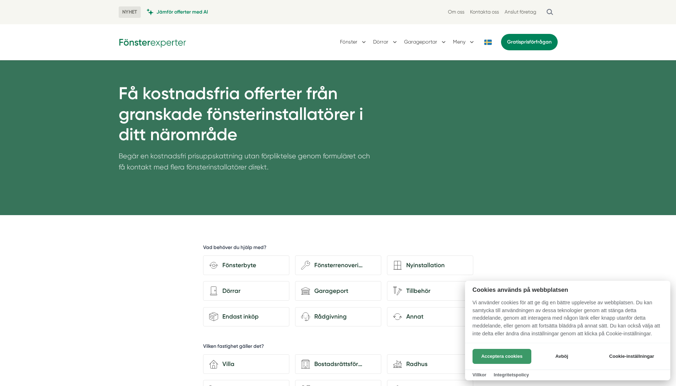
click at [502, 357] on button "Acceptera cookies" at bounding box center [502, 356] width 59 height 15
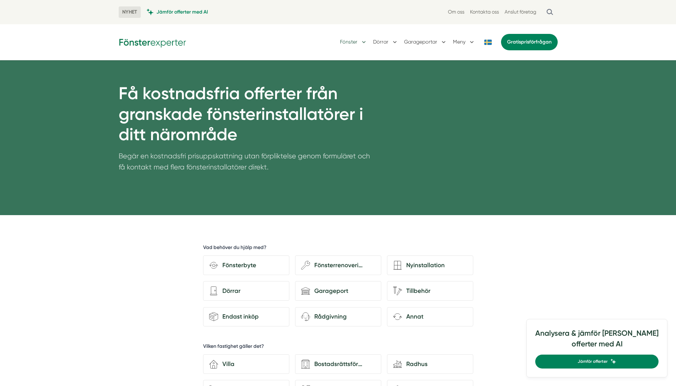
click at [364, 41] on button "Fönster" at bounding box center [353, 42] width 27 height 19
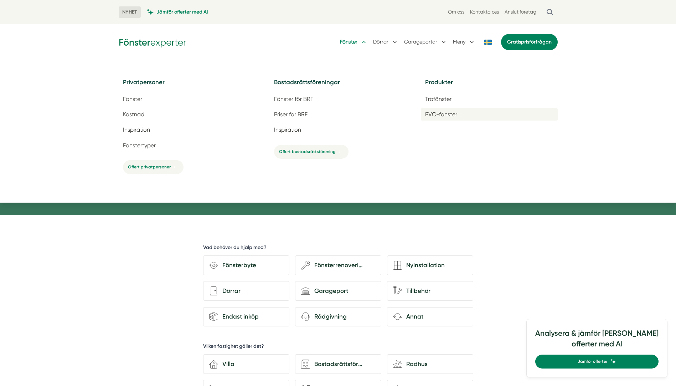
click at [435, 112] on span "PVC-fönster" at bounding box center [441, 114] width 32 height 7
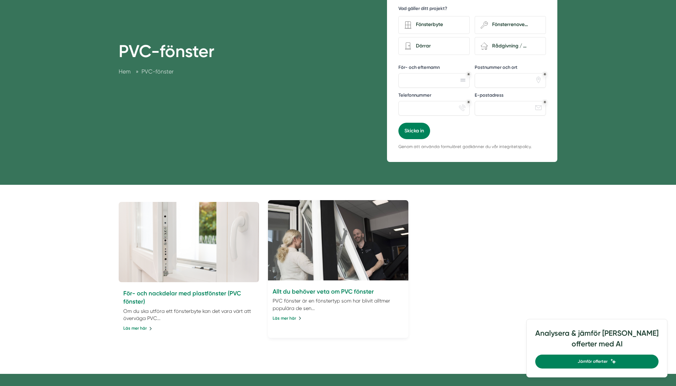
scroll to position [178, 0]
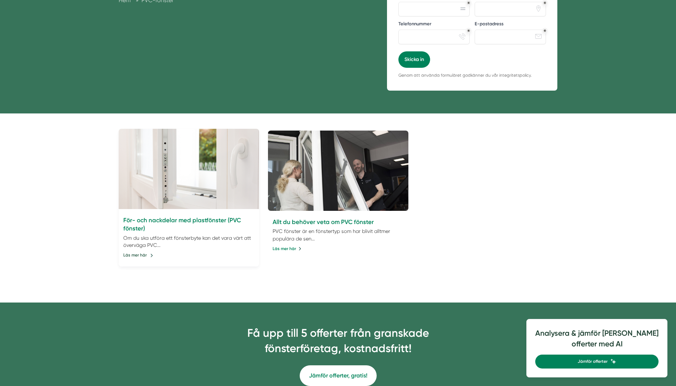
click at [133, 255] on link "Läs mer här" at bounding box center [138, 255] width 30 height 7
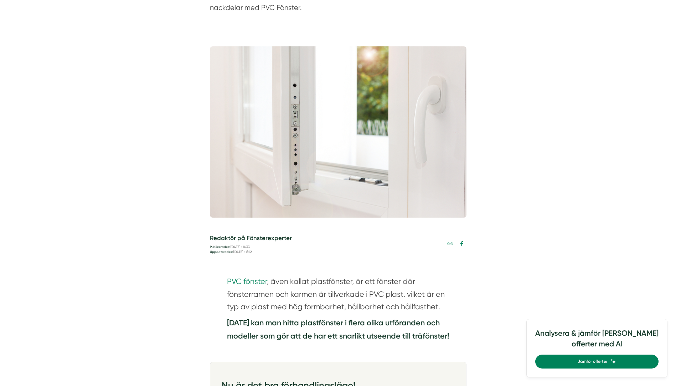
scroll to position [285, 0]
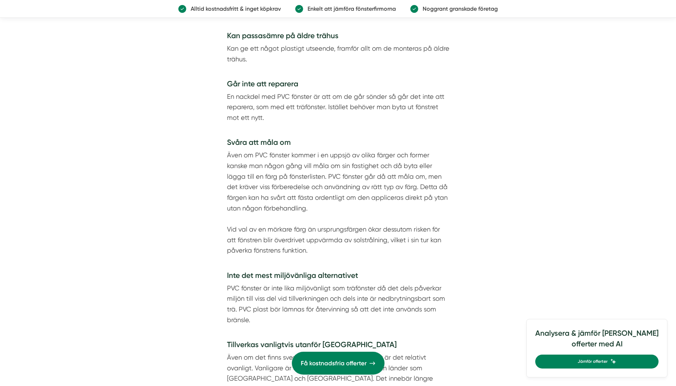
scroll to position [1676, 0]
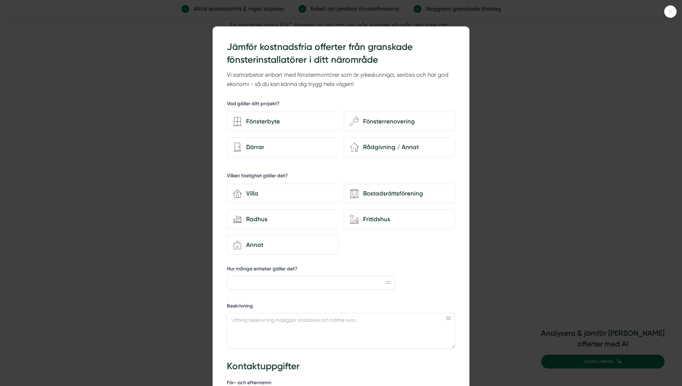
click at [668, 11] on icon at bounding box center [670, 12] width 12 height 4
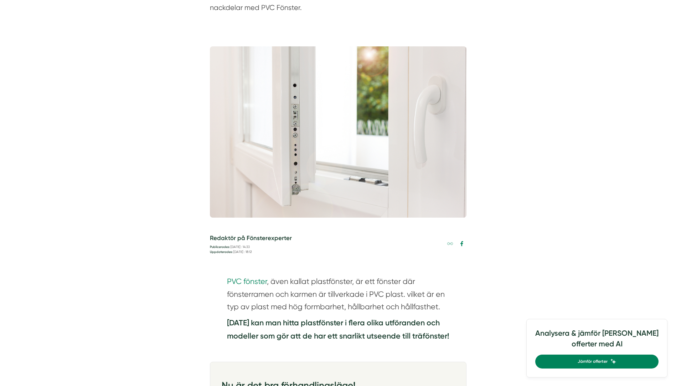
scroll to position [0, 0]
